Goal: Task Accomplishment & Management: Manage account settings

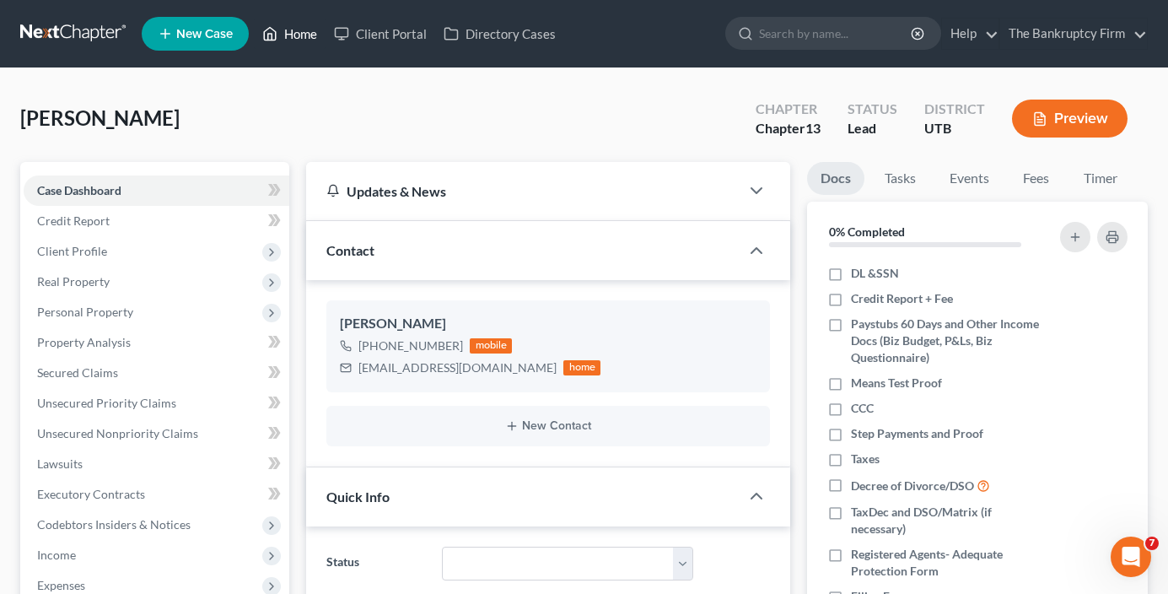
scroll to position [132, 0]
click at [293, 33] on link "Home" at bounding box center [290, 34] width 72 height 30
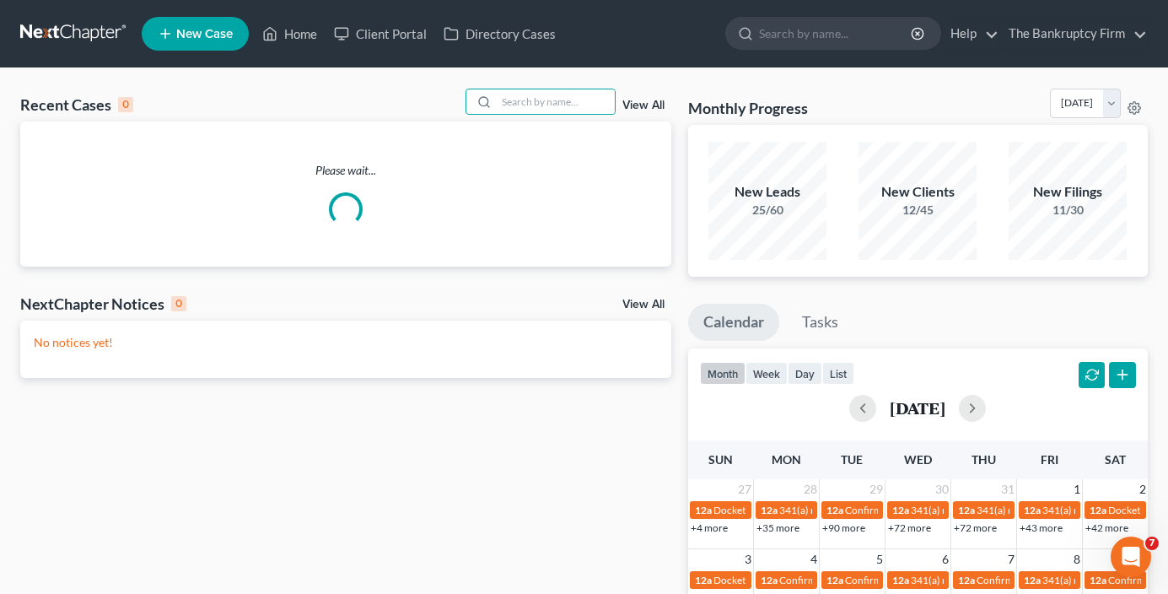
click at [543, 96] on input "search" at bounding box center [556, 101] width 118 height 24
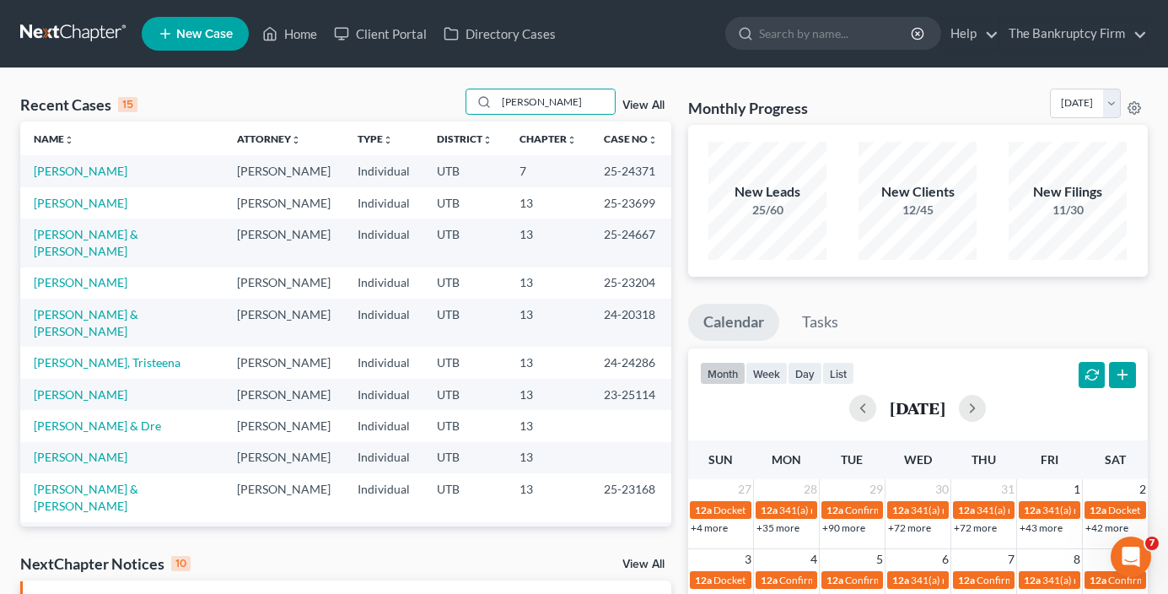
type input "[PERSON_NAME]"
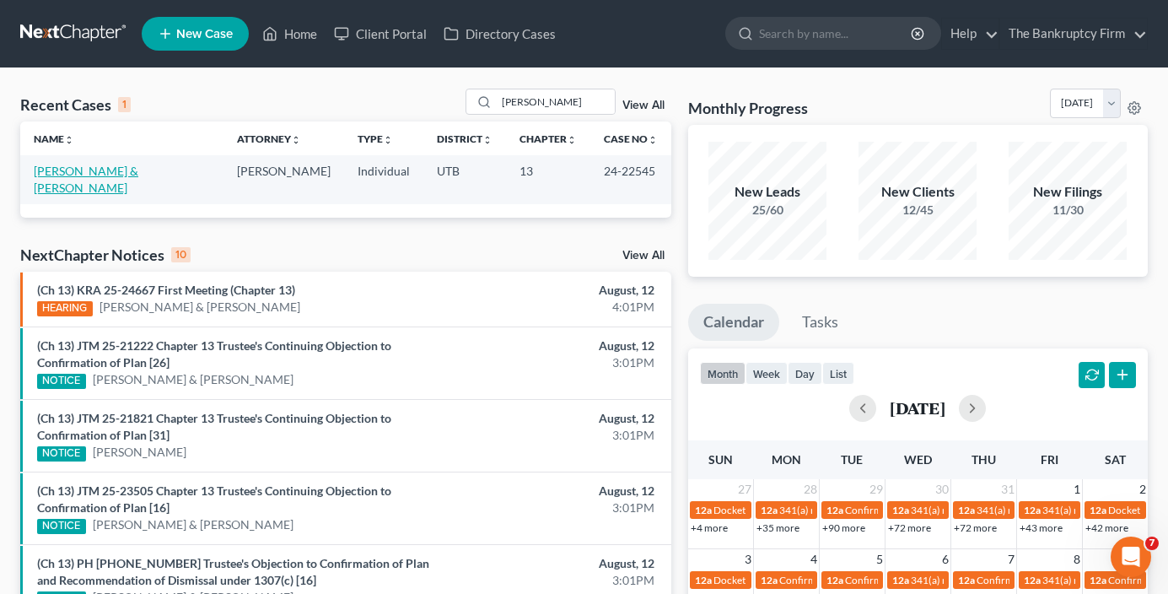
click at [83, 170] on link "[PERSON_NAME] & [PERSON_NAME]" at bounding box center [86, 179] width 105 height 31
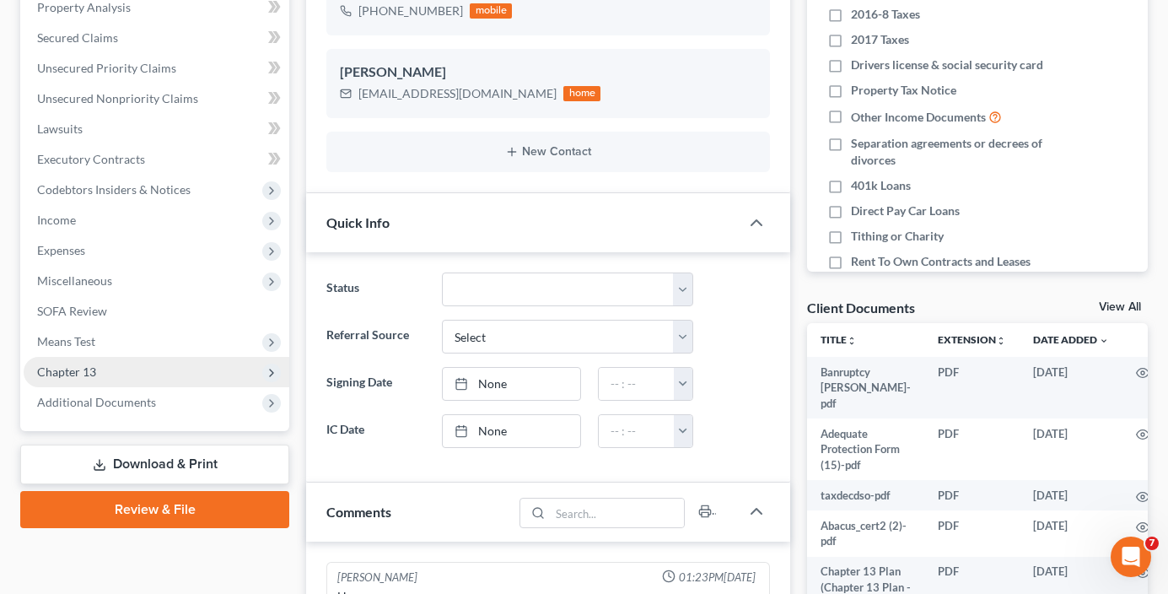
scroll to position [337, 0]
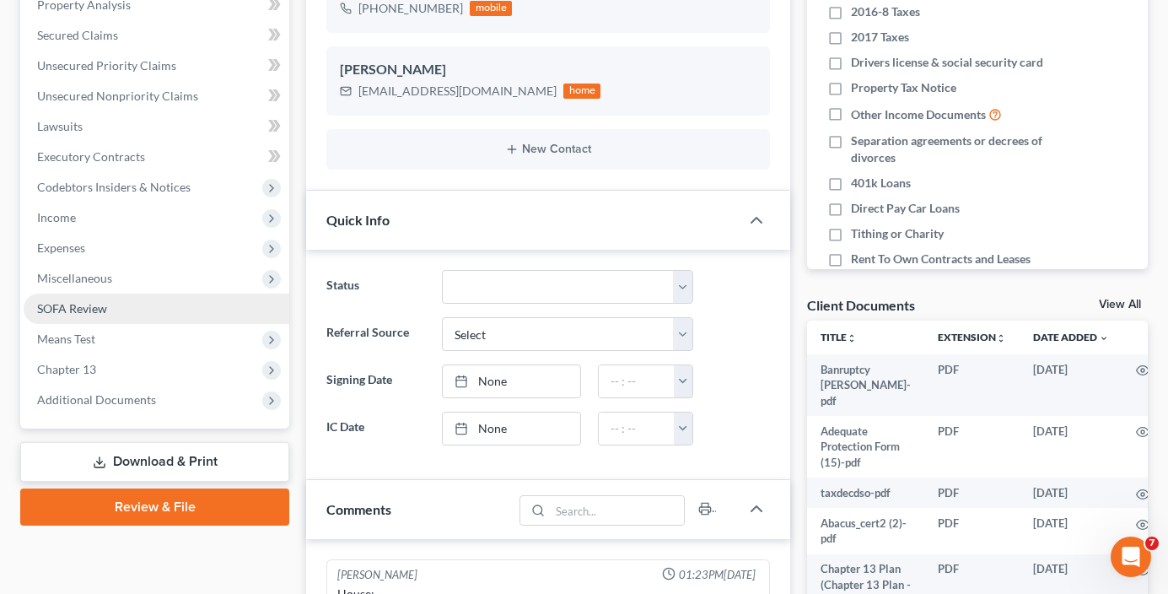
click at [85, 317] on link "SOFA Review" at bounding box center [157, 308] width 266 height 30
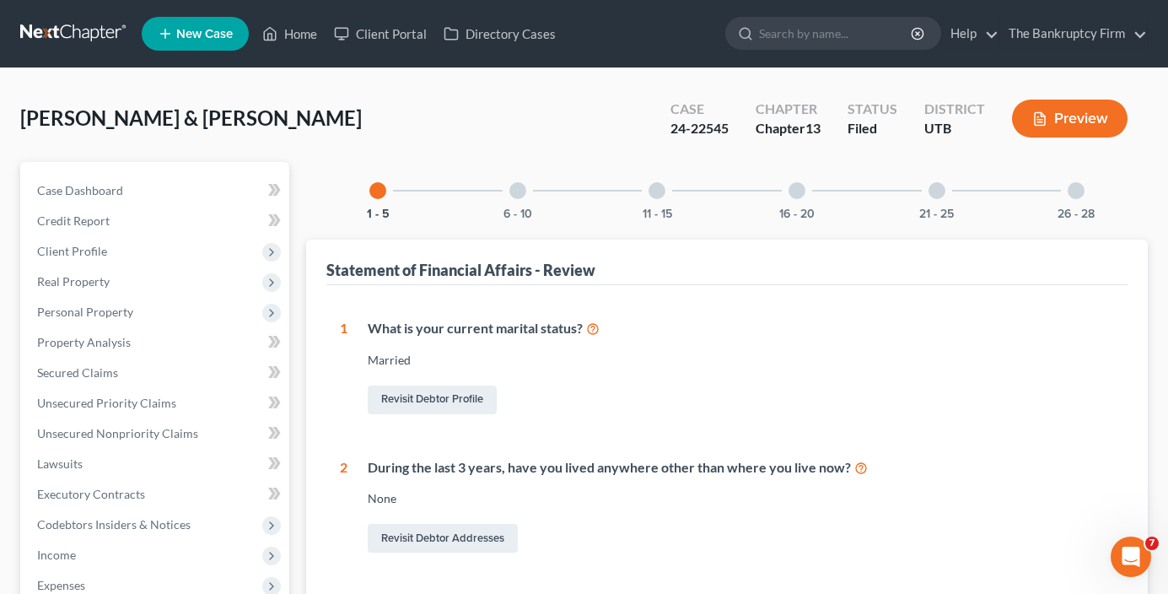
click at [1074, 179] on div "26 - 28" at bounding box center [1075, 190] width 57 height 57
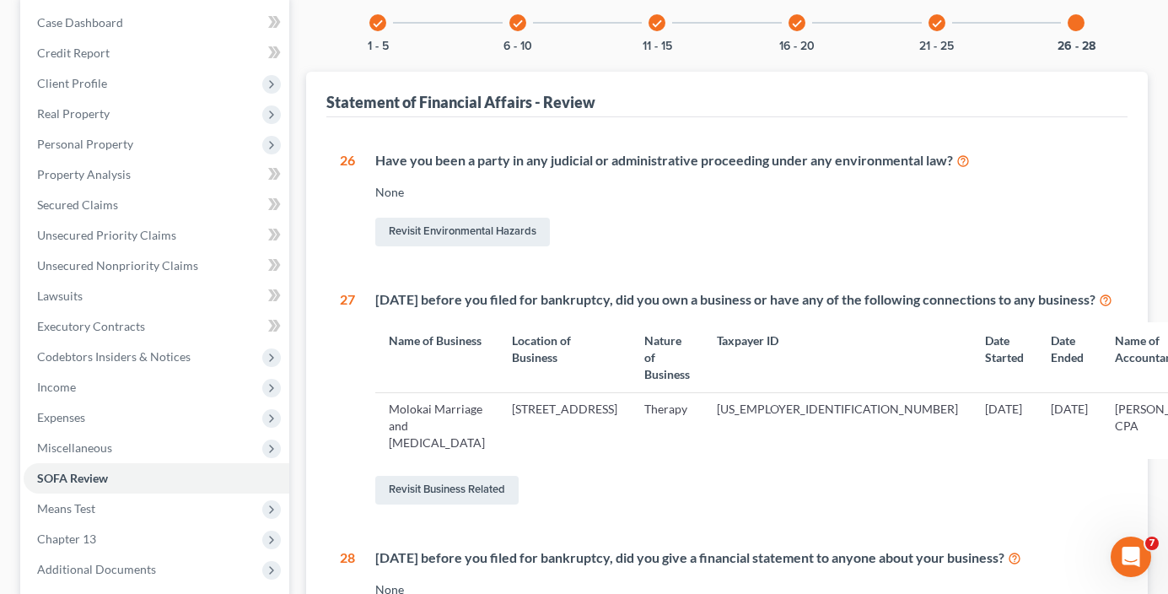
scroll to position [169, 0]
click at [445, 493] on link "Revisit Business Related" at bounding box center [446, 489] width 143 height 29
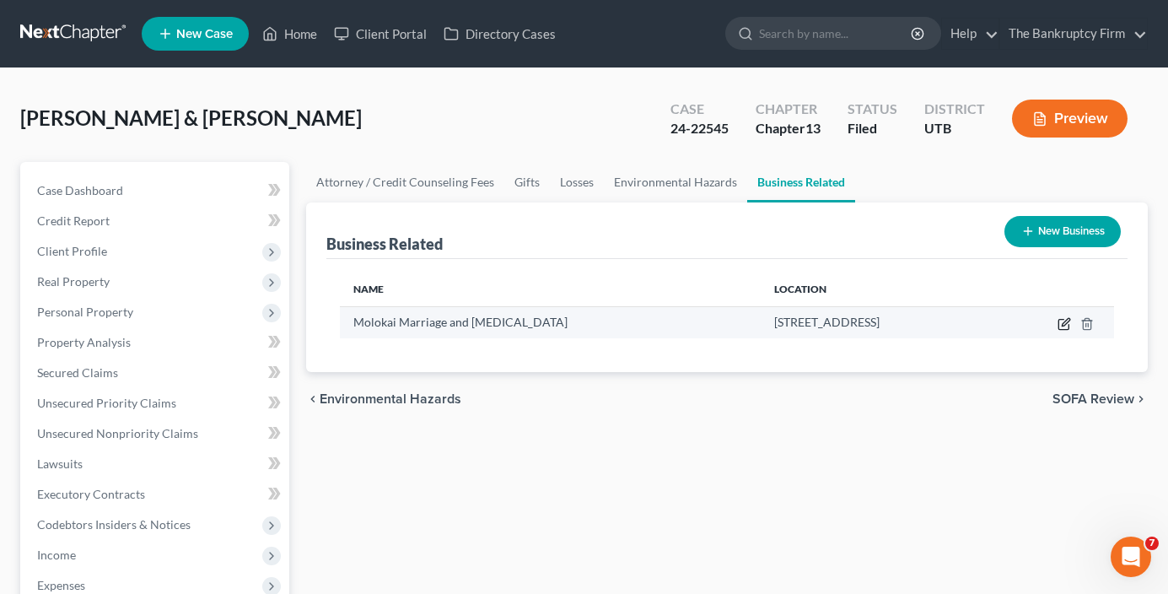
click at [1059, 321] on icon "button" at bounding box center [1063, 325] width 10 height 10
select select "owner"
select select "46"
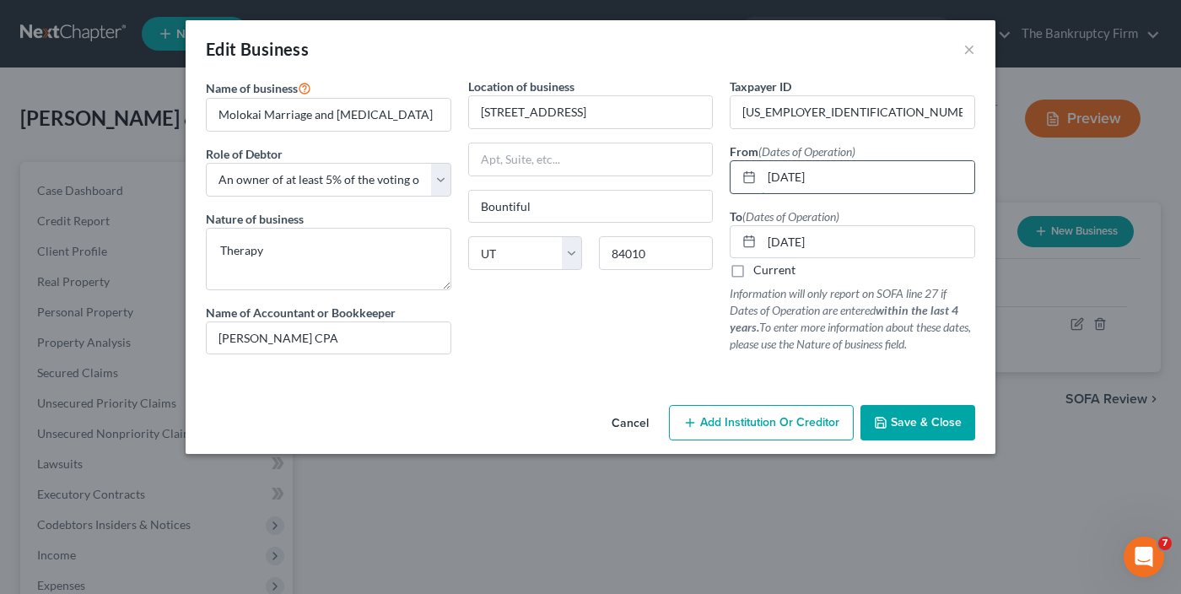
click at [867, 178] on input "[DATE]" at bounding box center [868, 177] width 213 height 32
click at [627, 421] on button "Cancel" at bounding box center [630, 424] width 64 height 34
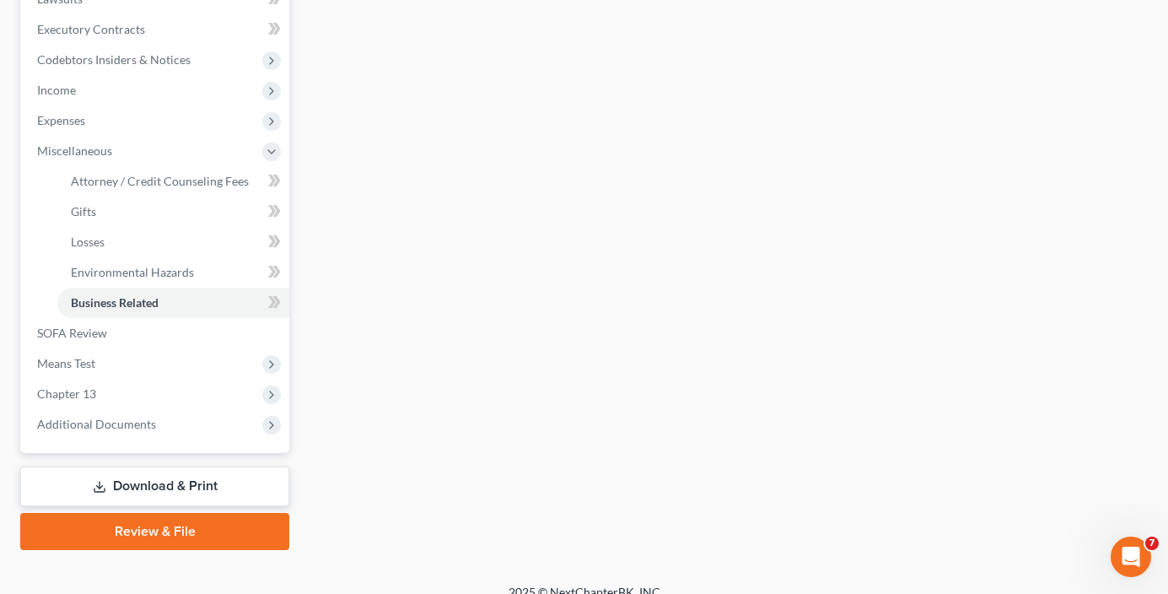
scroll to position [485, 0]
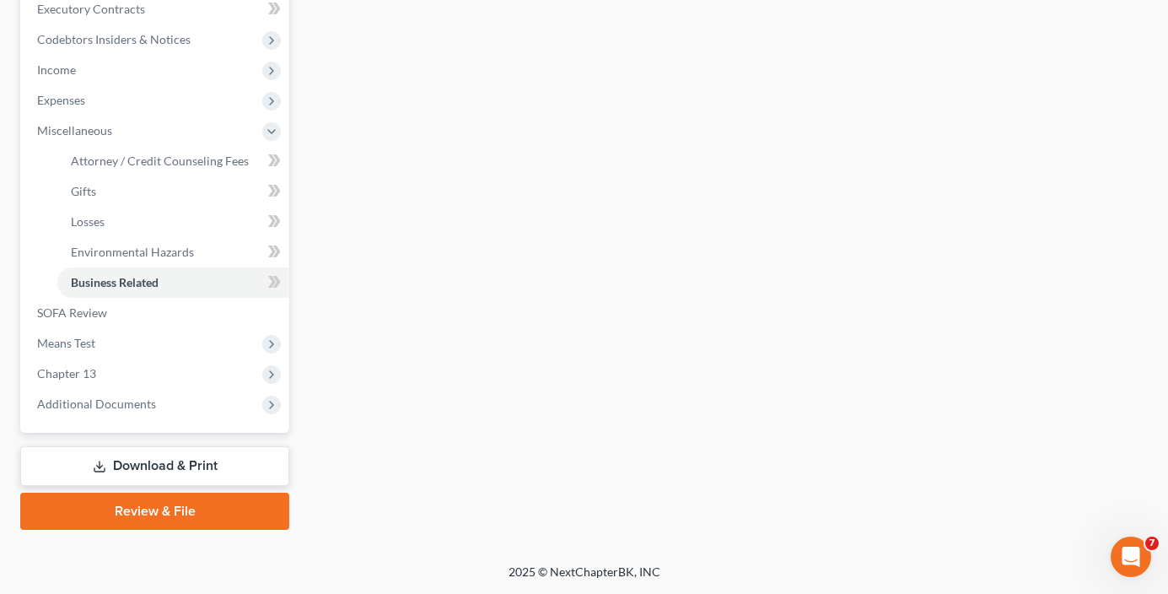
click at [140, 456] on link "Download & Print" at bounding box center [154, 466] width 269 height 40
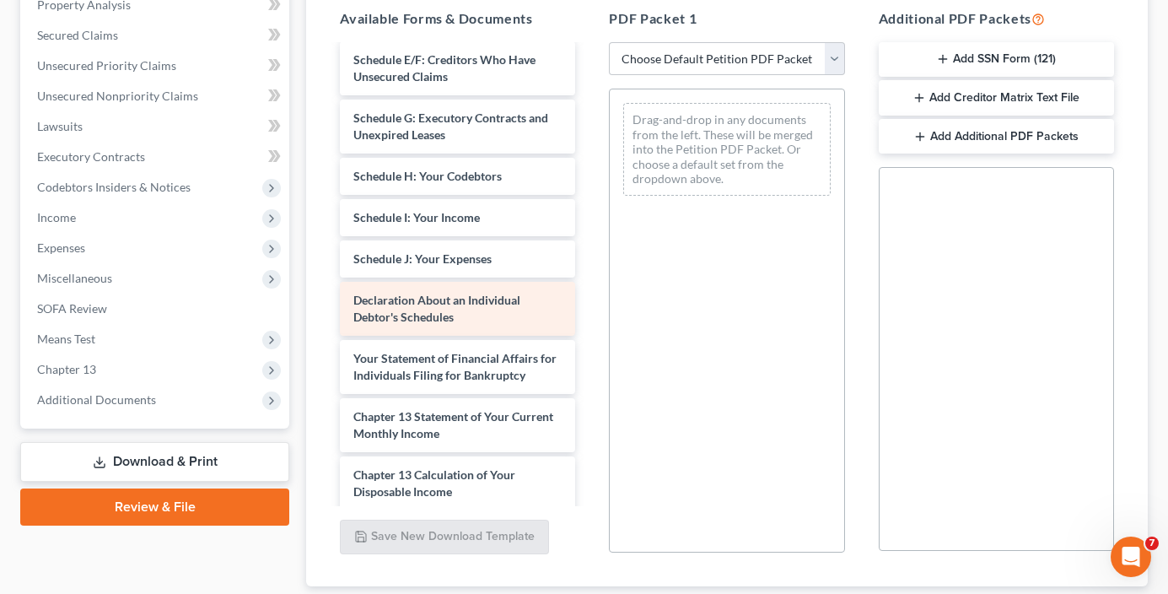
scroll to position [506, 0]
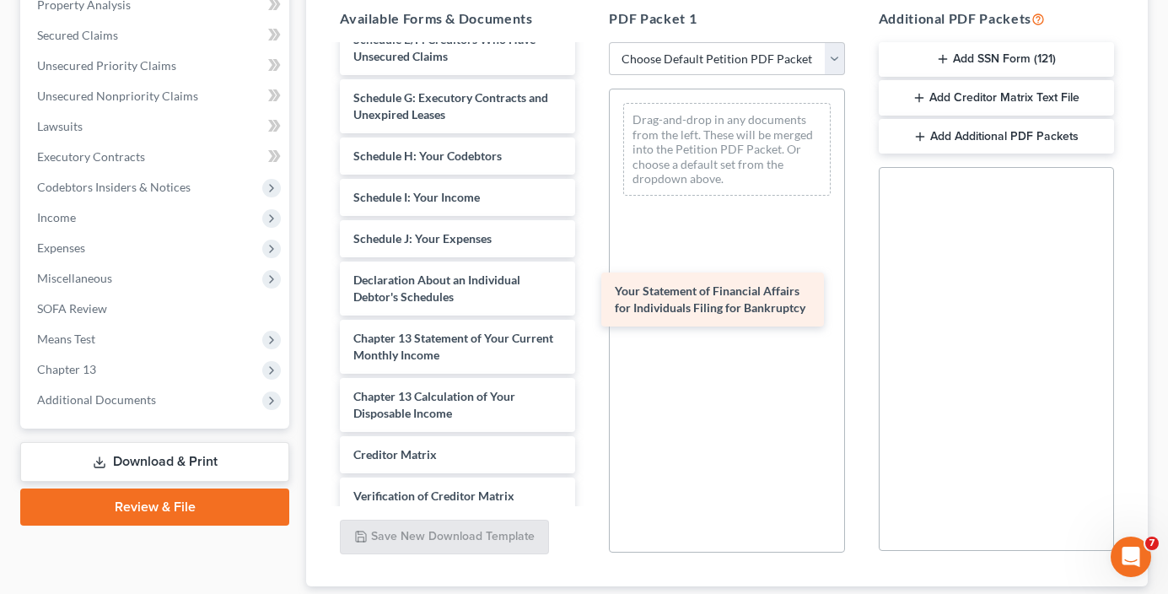
drag, startPoint x: 401, startPoint y: 392, endPoint x: 663, endPoint y: 311, distance: 273.7
click at [589, 311] on div "Your Statement of Financial Affairs for Individuals Filing for Bankruptcy Banru…" at bounding box center [457, 77] width 262 height 1074
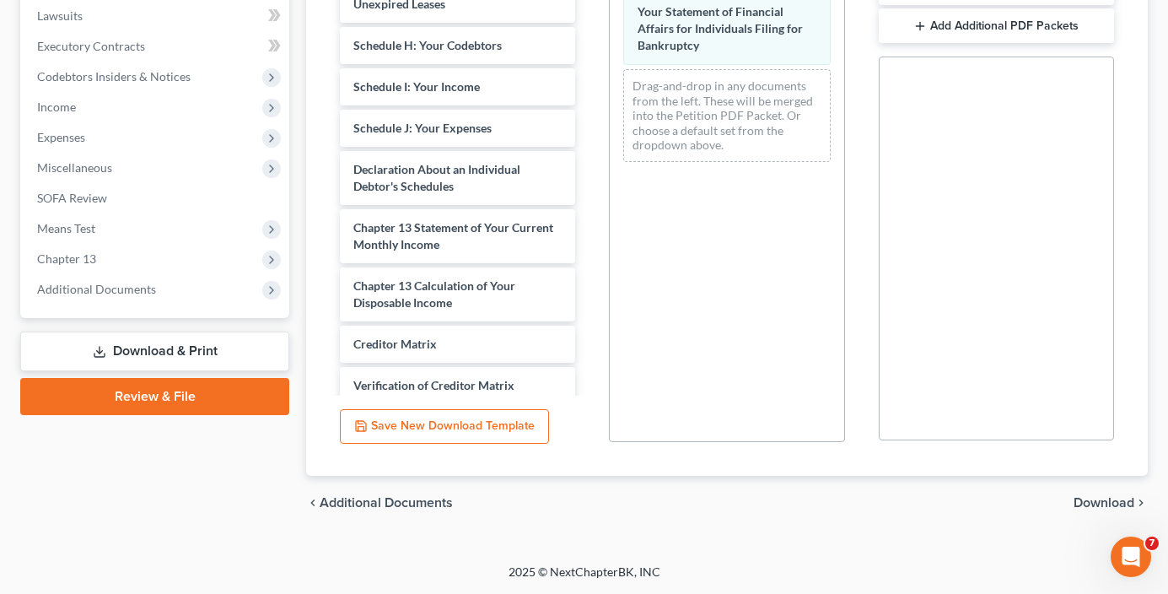
click at [1105, 500] on span "Download" at bounding box center [1104, 502] width 61 height 13
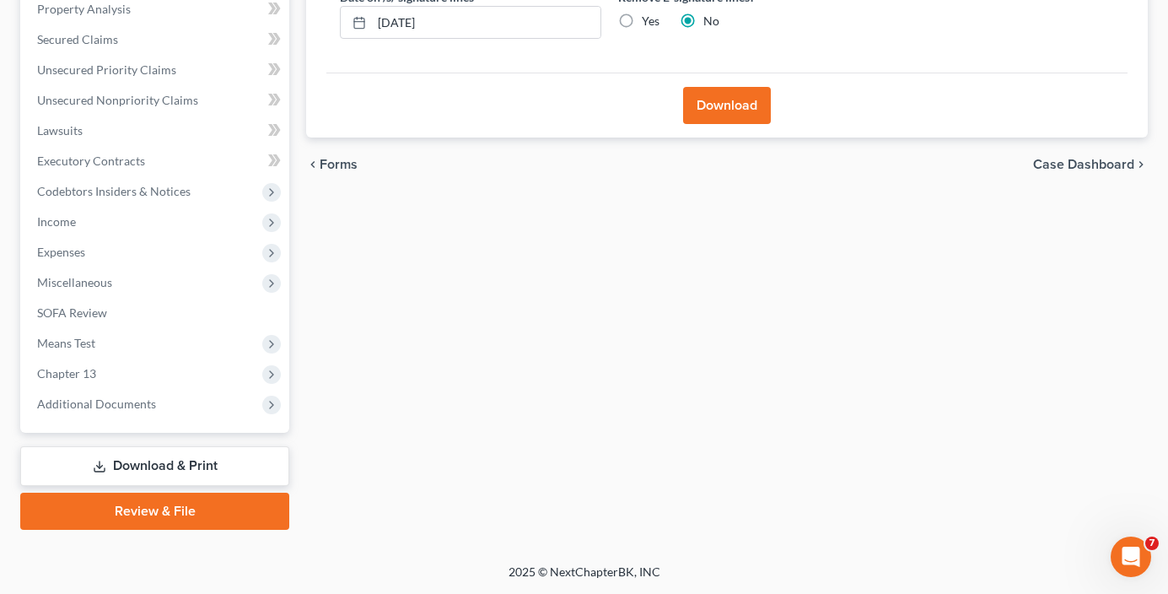
click at [723, 104] on button "Download" at bounding box center [727, 105] width 88 height 37
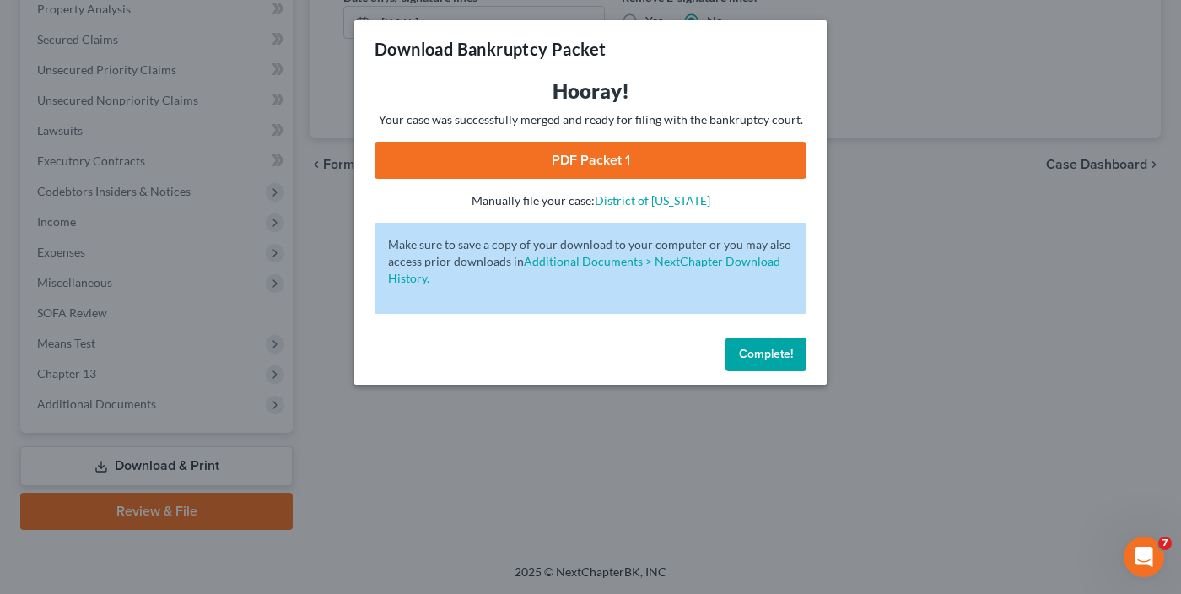
click at [584, 169] on link "PDF Packet 1" at bounding box center [590, 160] width 432 height 37
click at [757, 342] on button "Complete!" at bounding box center [765, 354] width 81 height 34
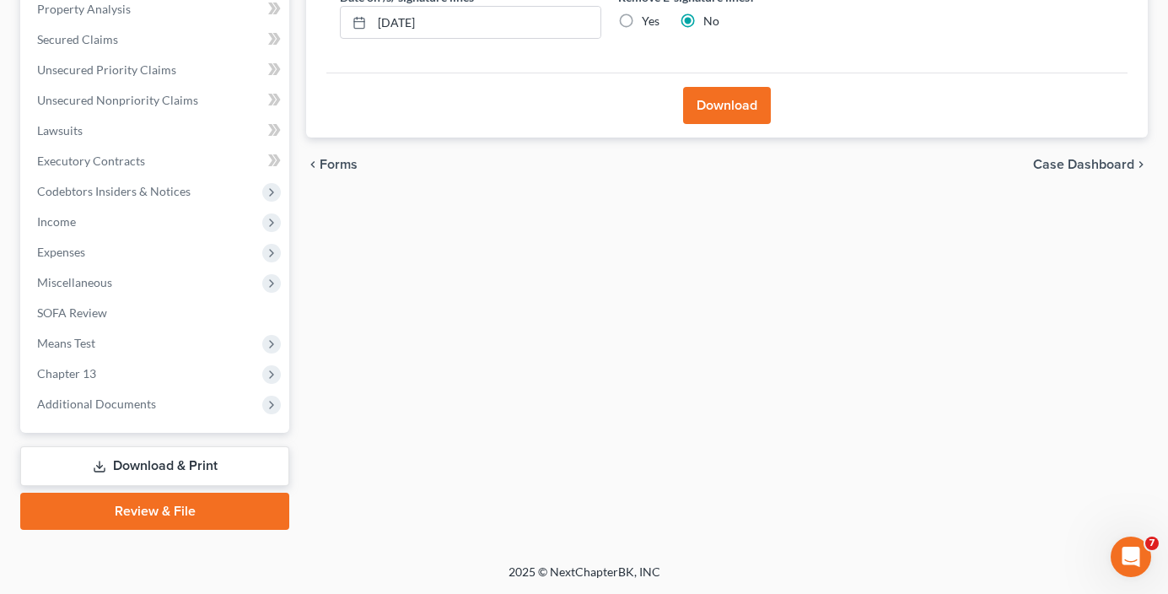
click at [323, 275] on div "Forms Download Forms Forms to Download Select which forms you would like to dow…" at bounding box center [727, 179] width 859 height 701
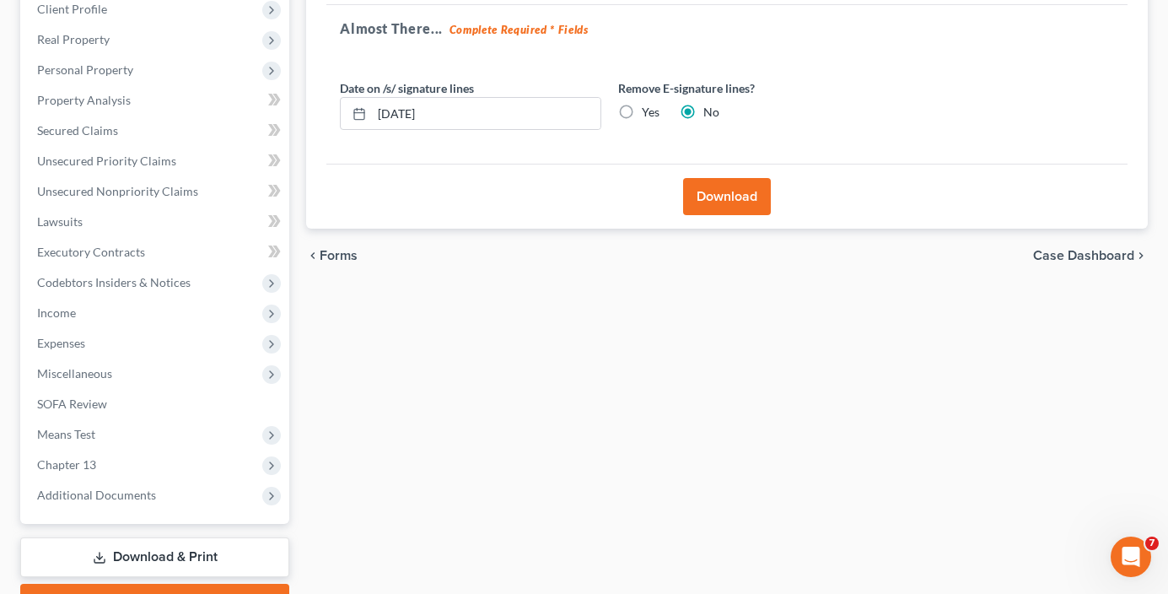
scroll to position [0, 0]
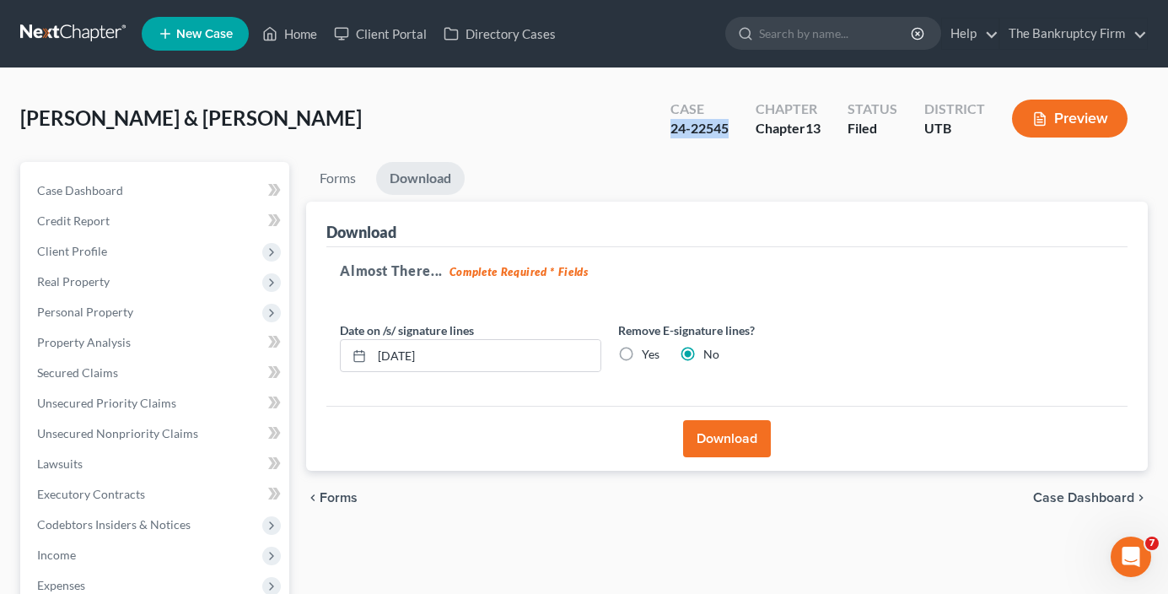
drag, startPoint x: 733, startPoint y: 127, endPoint x: 667, endPoint y: 136, distance: 66.4
click at [667, 136] on div "Case 24-22545" at bounding box center [699, 120] width 85 height 50
copy div "24-22545"
